Goal: Information Seeking & Learning: Learn about a topic

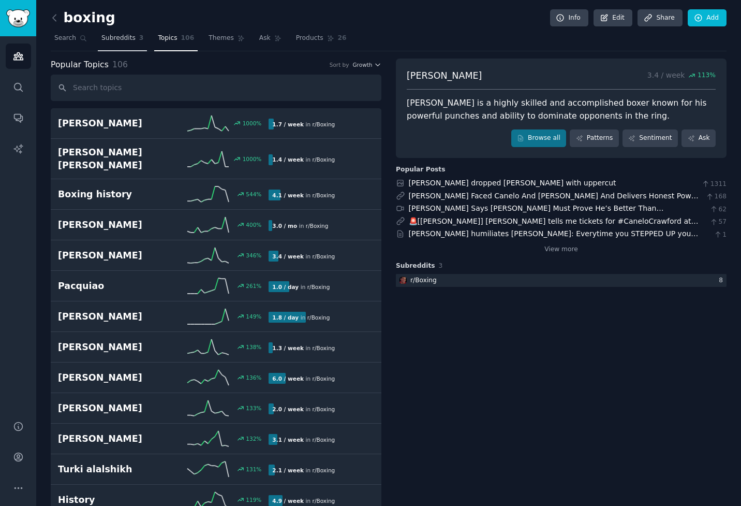
click at [122, 37] on span "Subreddits" at bounding box center [118, 38] width 34 height 9
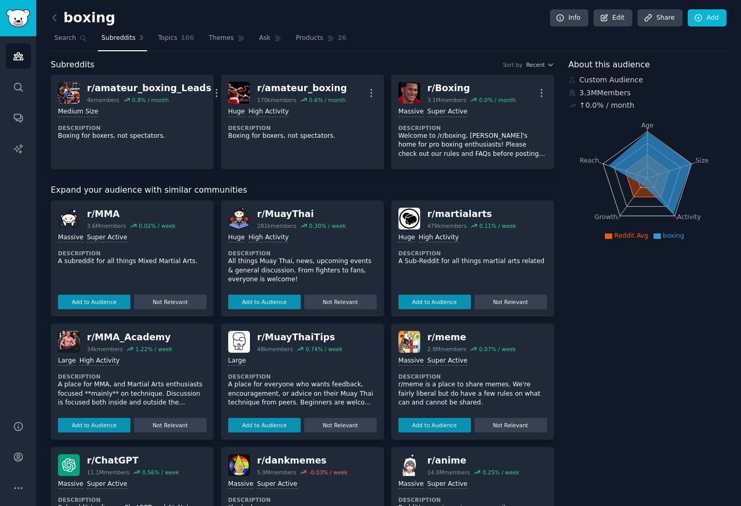
click at [251, 34] on nav "Search Subreddits 3 Topics 106 Themes Ask Products 26" at bounding box center [389, 40] width 676 height 21
click at [224, 37] on span "Themes" at bounding box center [221, 38] width 25 height 9
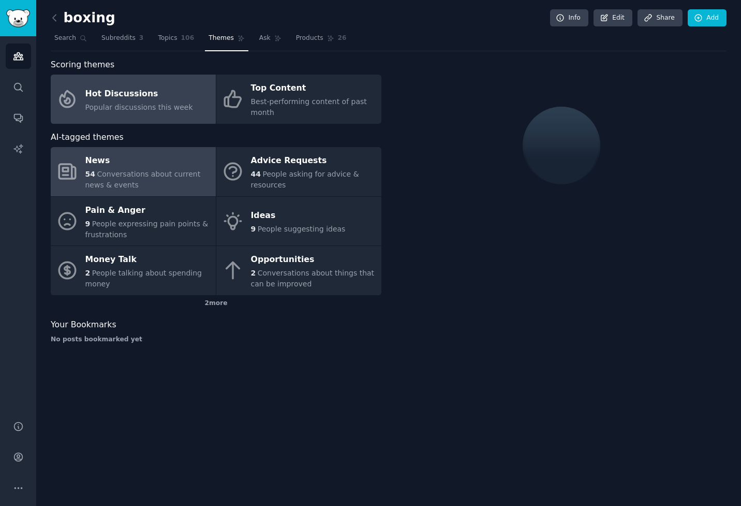
click at [170, 168] on div "News" at bounding box center [147, 161] width 125 height 17
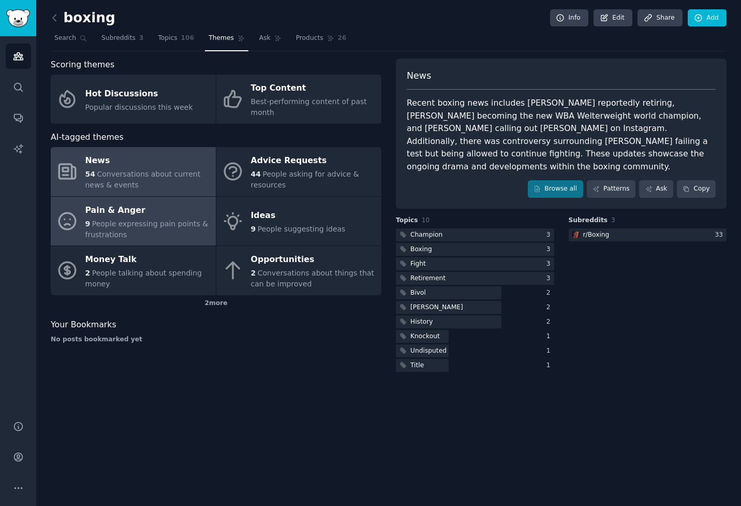
click at [194, 211] on div "Pain & Anger" at bounding box center [147, 210] width 125 height 17
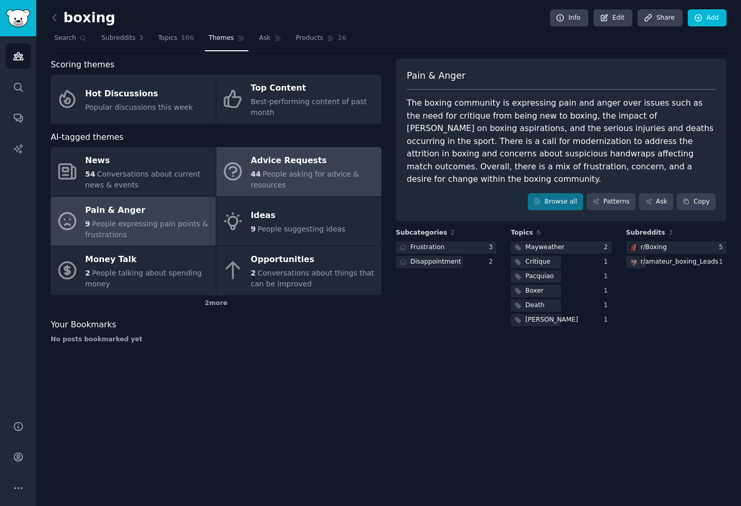
click at [297, 164] on div "Advice Requests" at bounding box center [313, 161] width 125 height 17
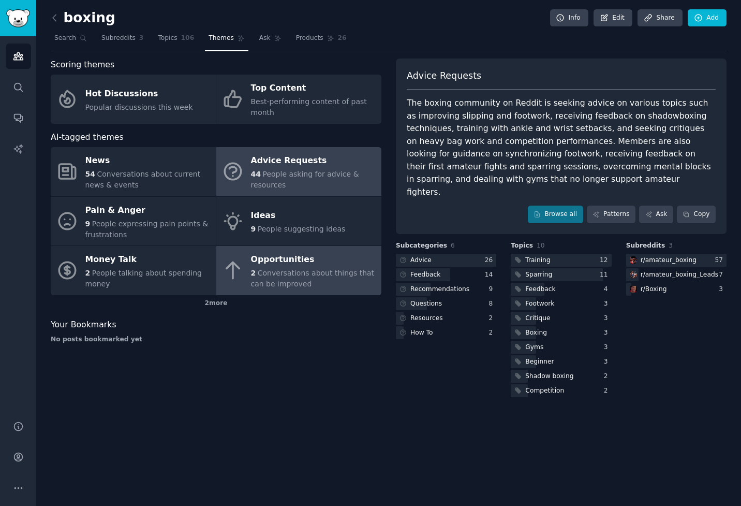
click at [253, 286] on span "Conversations about things that can be improved" at bounding box center [313, 278] width 124 height 19
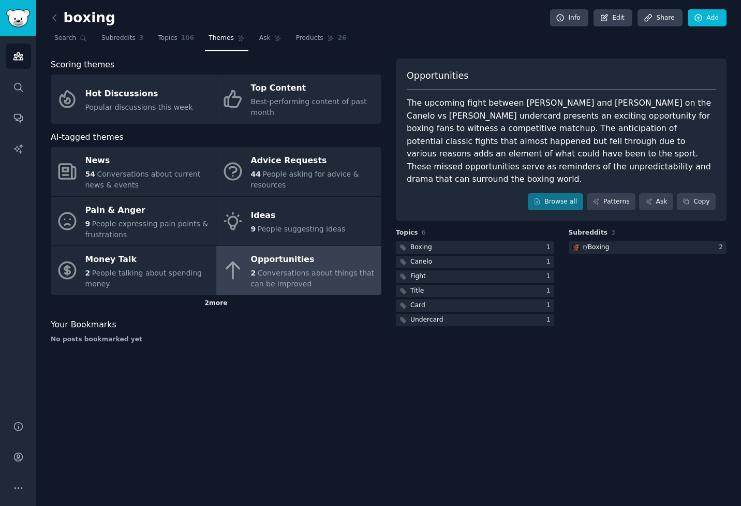
click at [224, 304] on div "2 more" at bounding box center [216, 303] width 331 height 17
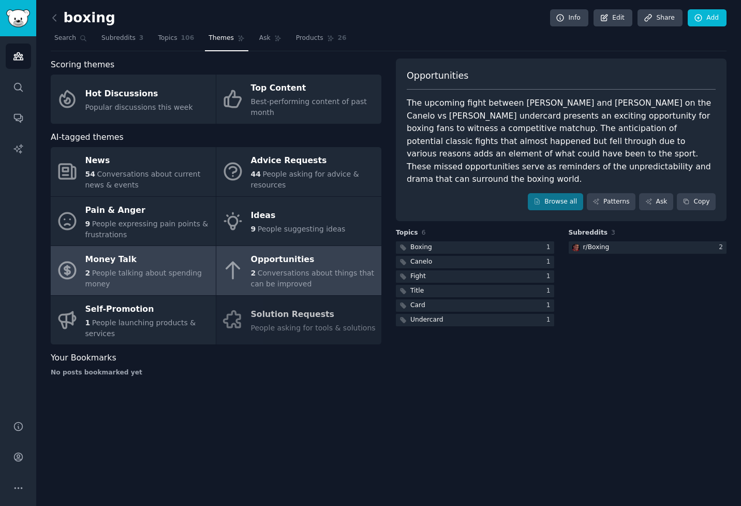
click at [163, 277] on span "People talking about spending money" at bounding box center [143, 278] width 117 height 19
